Goal: Navigation & Orientation: Find specific page/section

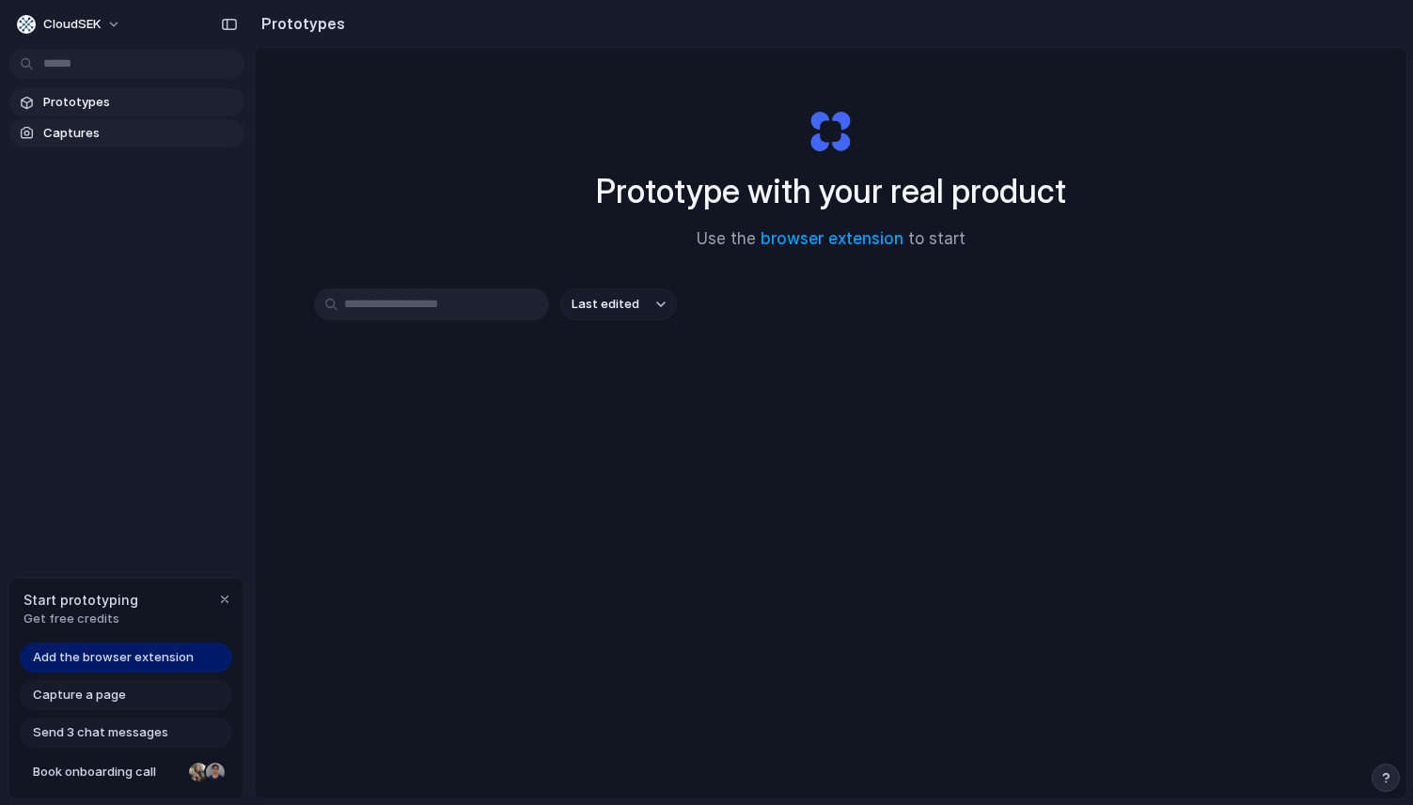
click at [95, 135] on span "Captures" at bounding box center [140, 133] width 194 height 19
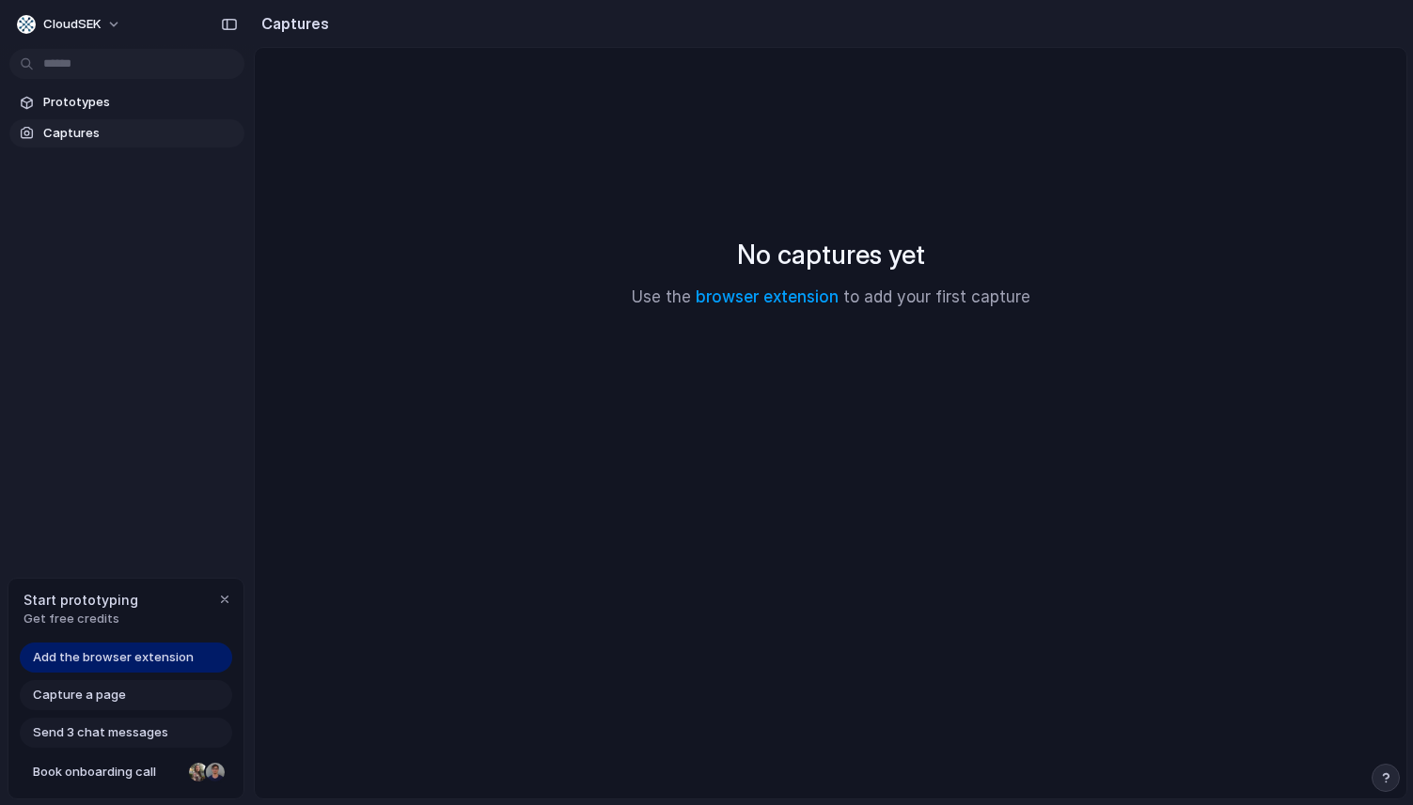
click at [104, 117] on section "Prototypes Captures" at bounding box center [127, 116] width 254 height 63
click at [110, 105] on span "Prototypes" at bounding box center [140, 102] width 194 height 19
